Goal: Information Seeking & Learning: Learn about a topic

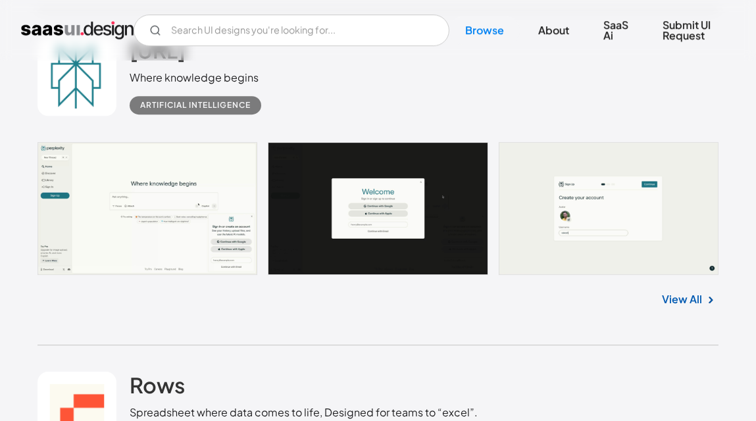
scroll to position [15404, 0]
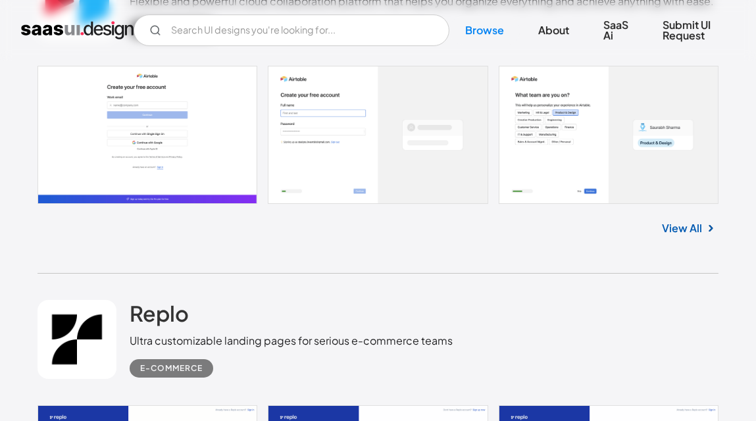
scroll to position [16062, 0]
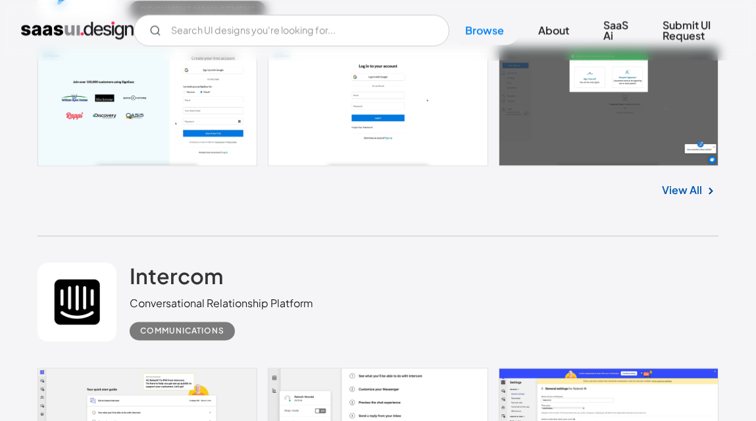
scroll to position [21851, 0]
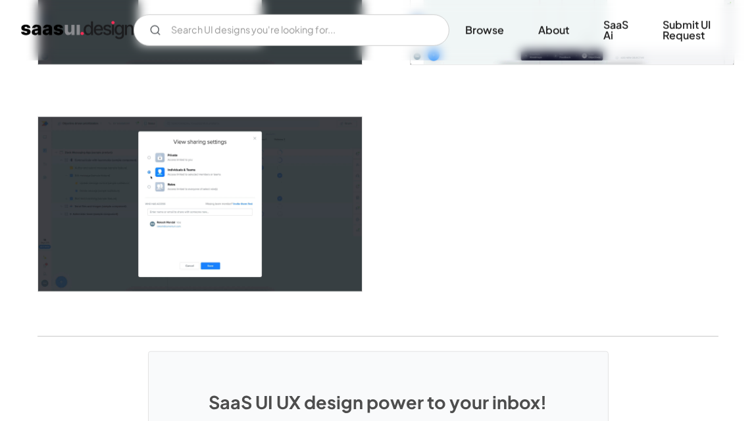
scroll to position [2188, 0]
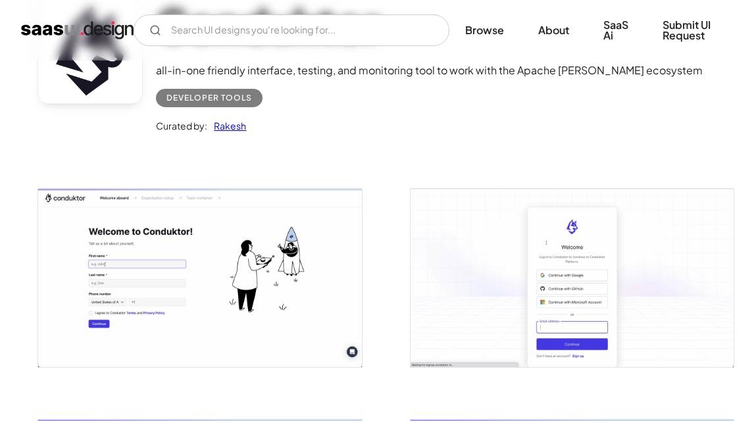
scroll to position [197, 0]
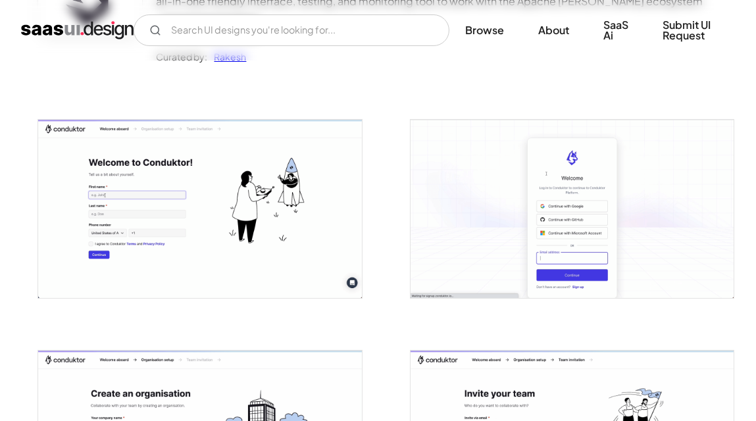
click at [291, 212] on img "open lightbox" at bounding box center [199, 209] width 323 height 179
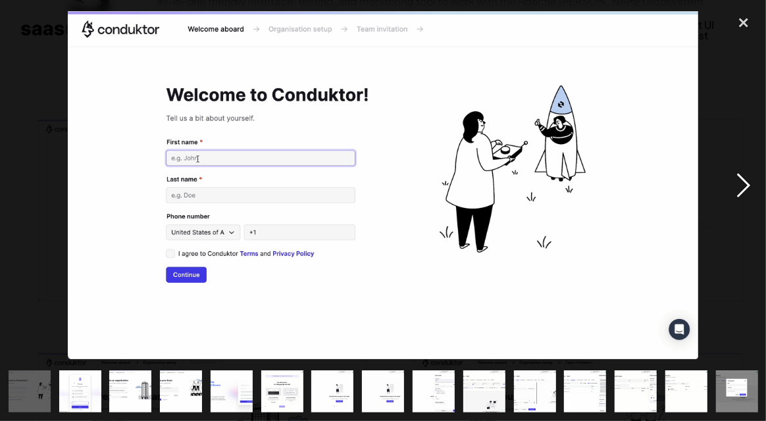
click at [743, 176] on div "next image" at bounding box center [743, 186] width 45 height 354
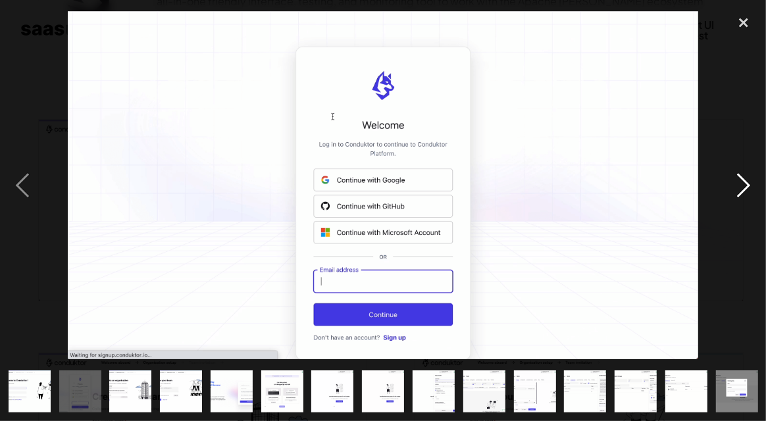
click at [743, 176] on div "next image" at bounding box center [743, 186] width 45 height 354
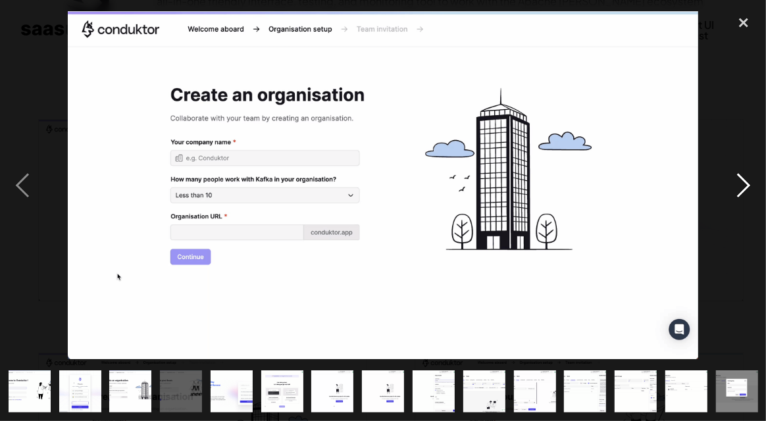
click at [743, 176] on div "next image" at bounding box center [743, 186] width 45 height 354
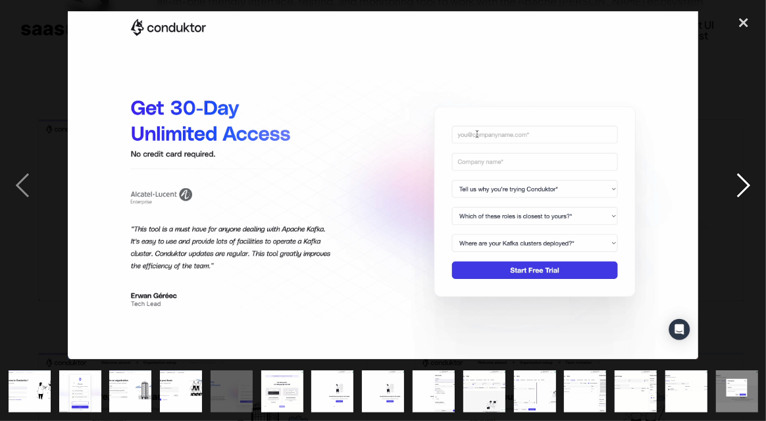
click at [743, 176] on div "next image" at bounding box center [743, 186] width 45 height 354
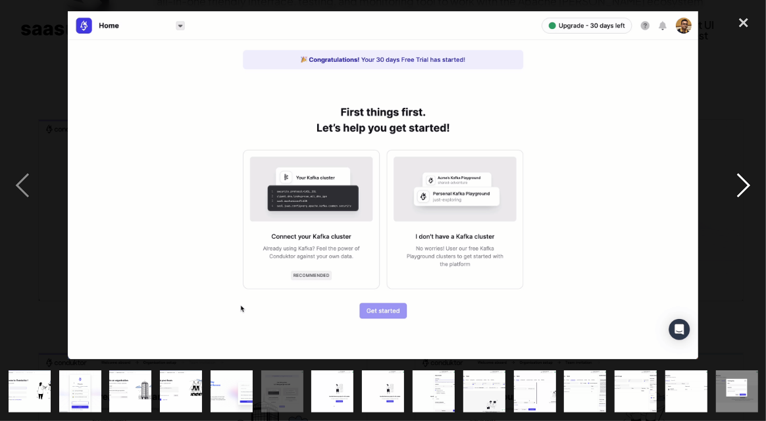
click at [743, 176] on div "next image" at bounding box center [743, 186] width 45 height 354
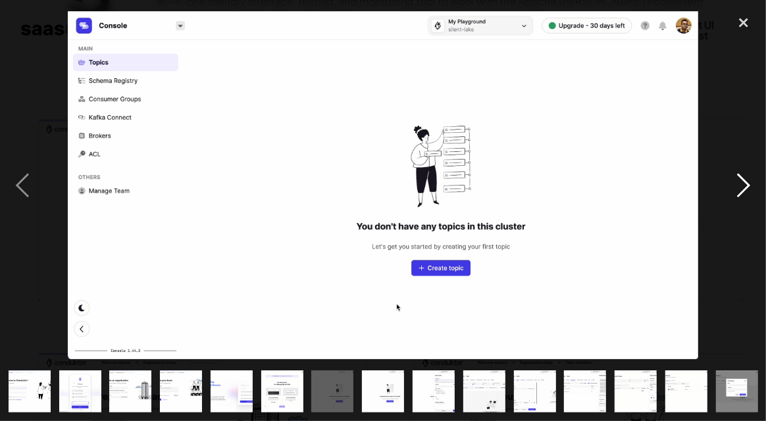
click at [743, 176] on div "next image" at bounding box center [743, 186] width 45 height 354
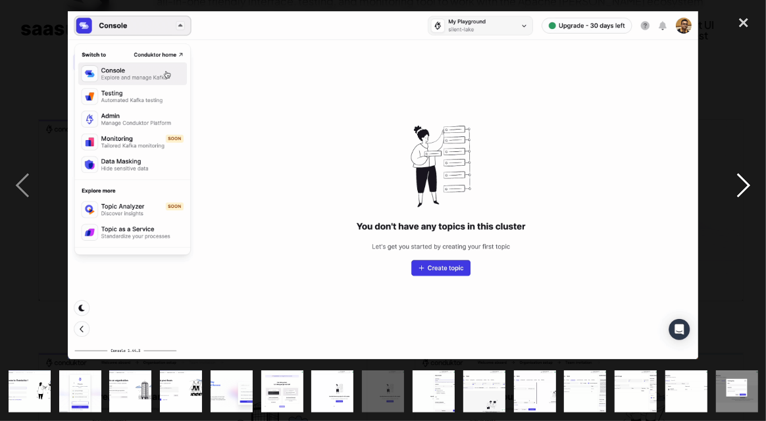
click at [743, 176] on div "next image" at bounding box center [743, 186] width 45 height 354
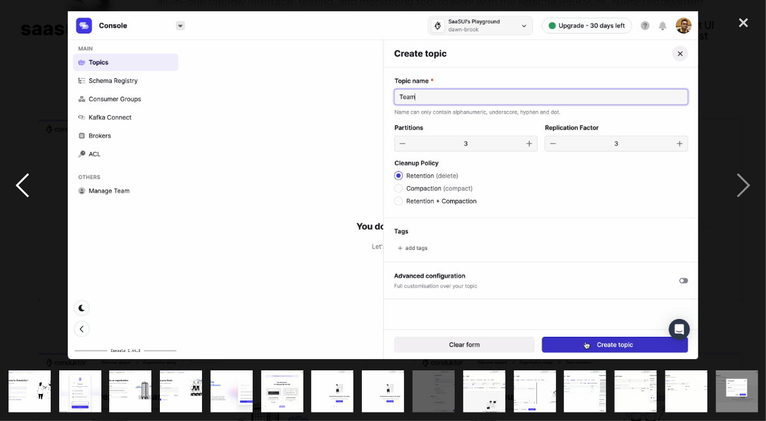
click at [15, 191] on div "previous image" at bounding box center [22, 186] width 45 height 354
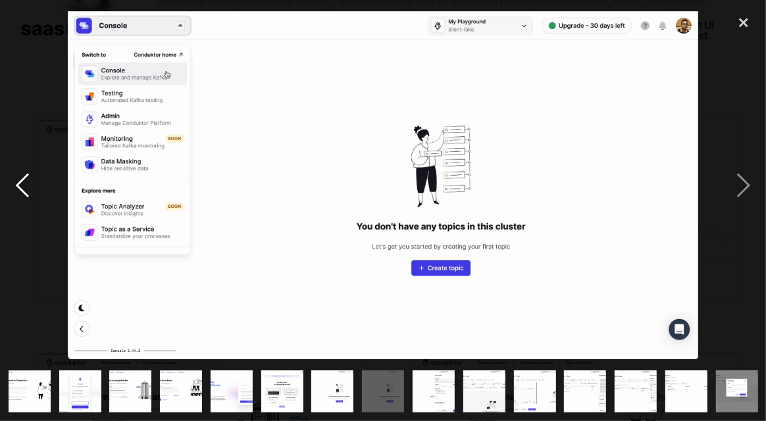
click at [15, 191] on div "previous image" at bounding box center [22, 186] width 45 height 354
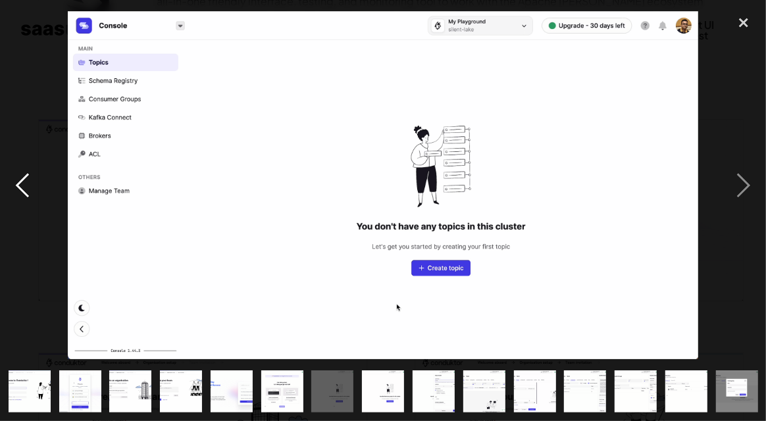
click at [15, 191] on div "previous image" at bounding box center [22, 186] width 45 height 354
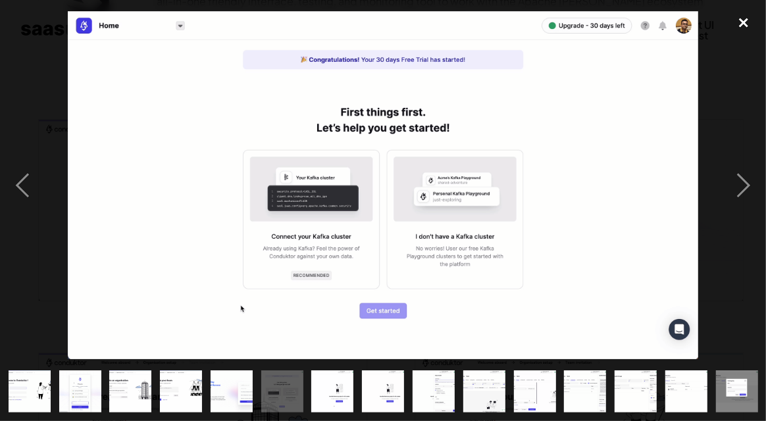
click at [741, 16] on div "close lightbox" at bounding box center [743, 23] width 45 height 29
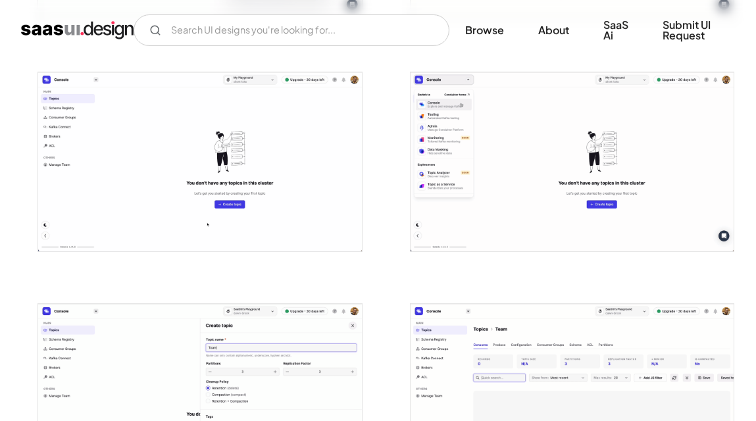
scroll to position [657, 0]
